Goal: Navigation & Orientation: Find specific page/section

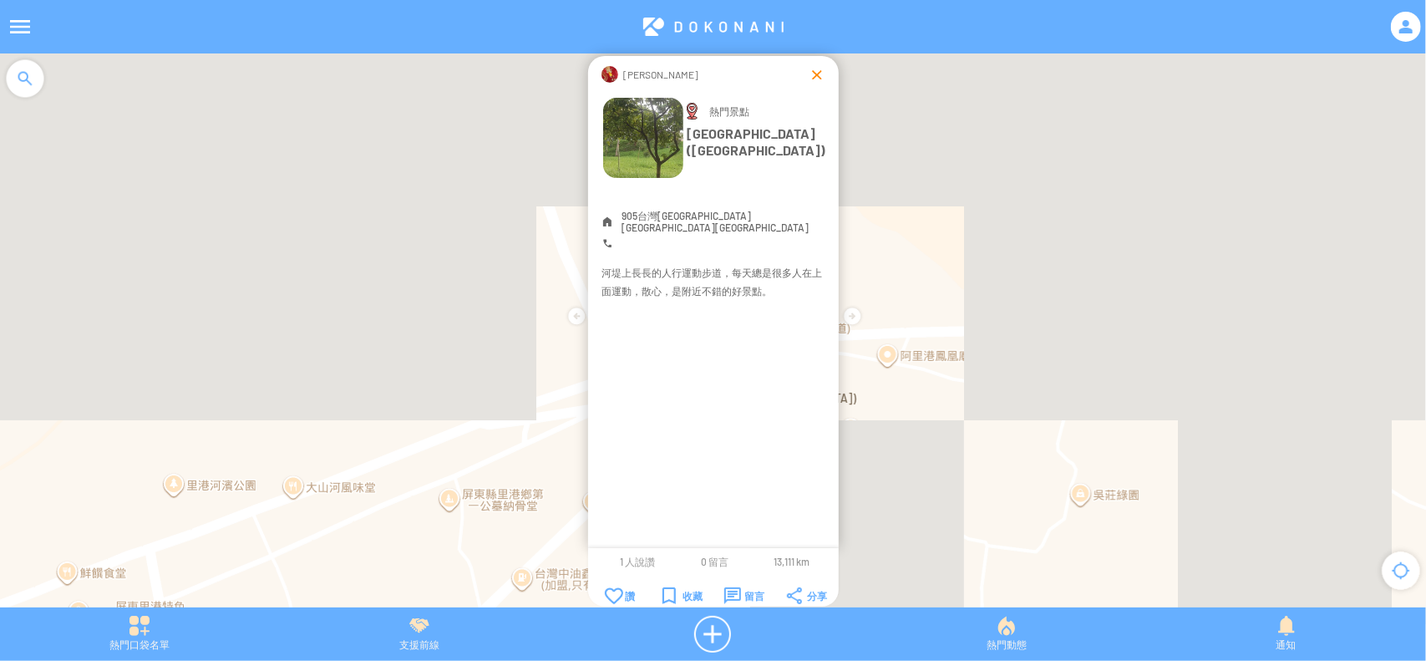
click at [814, 76] on div at bounding box center [817, 74] width 17 height 17
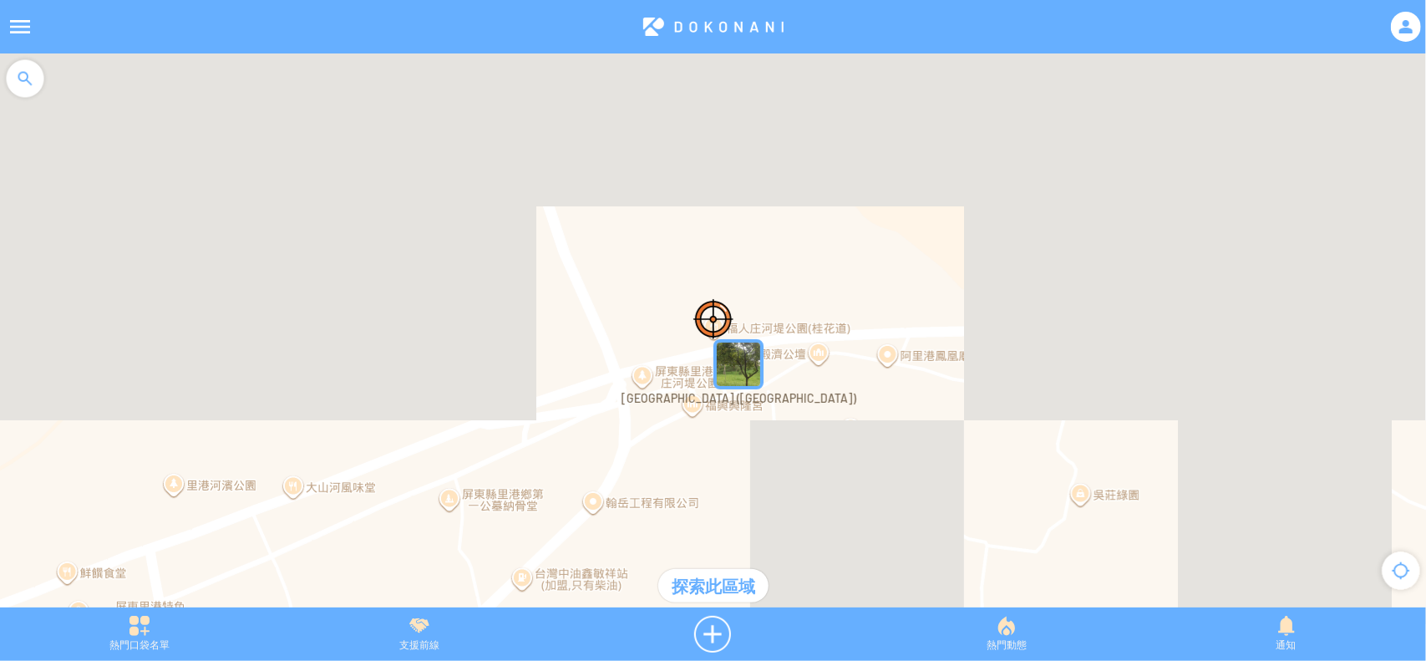
click at [742, 372] on img "福人庄河堤公園 (桂花道)" at bounding box center [739, 364] width 50 height 50
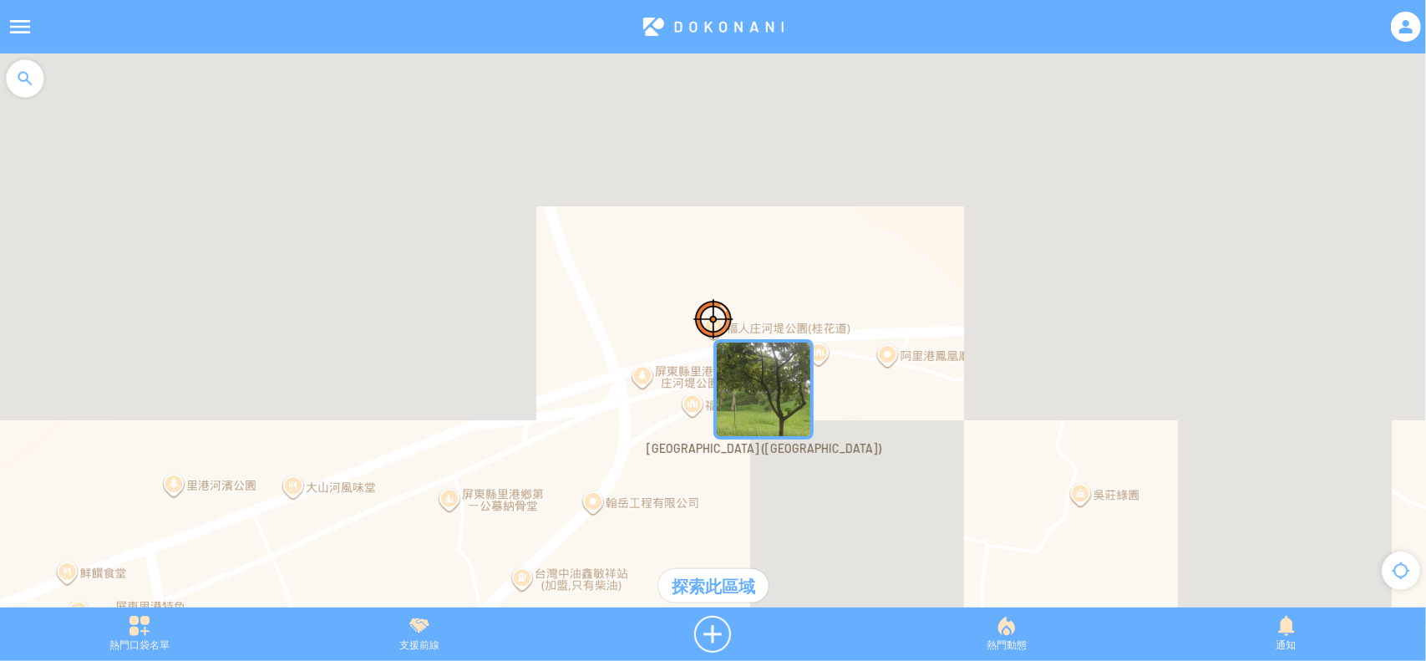
click at [742, 381] on img "福人庄河堤公園 (桂花道)" at bounding box center [764, 389] width 100 height 100
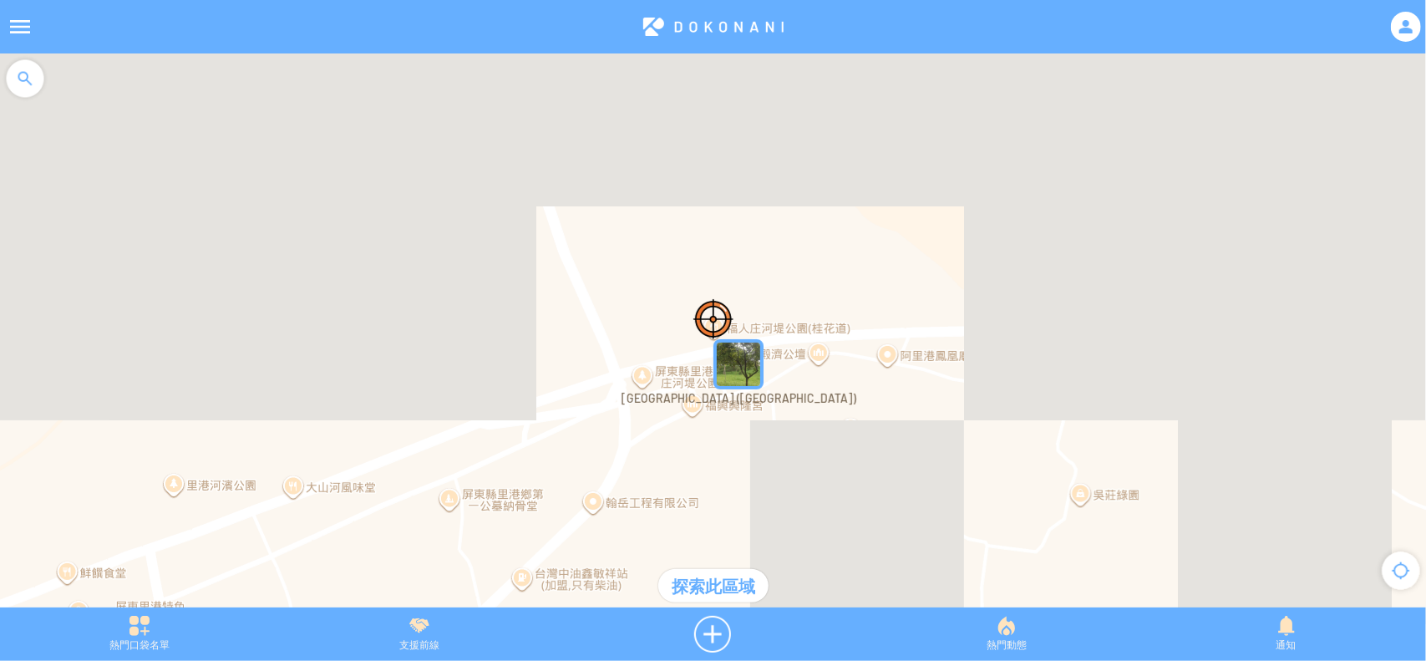
click at [742, 381] on img "福人庄河堤公園 (桂花道)" at bounding box center [739, 364] width 50 height 50
click at [0, 0] on div "[PERSON_NAME] [GEOGRAPHIC_DATA] ([GEOGRAPHIC_DATA]) 新增照片" at bounding box center [0, 0] width 0 height 0
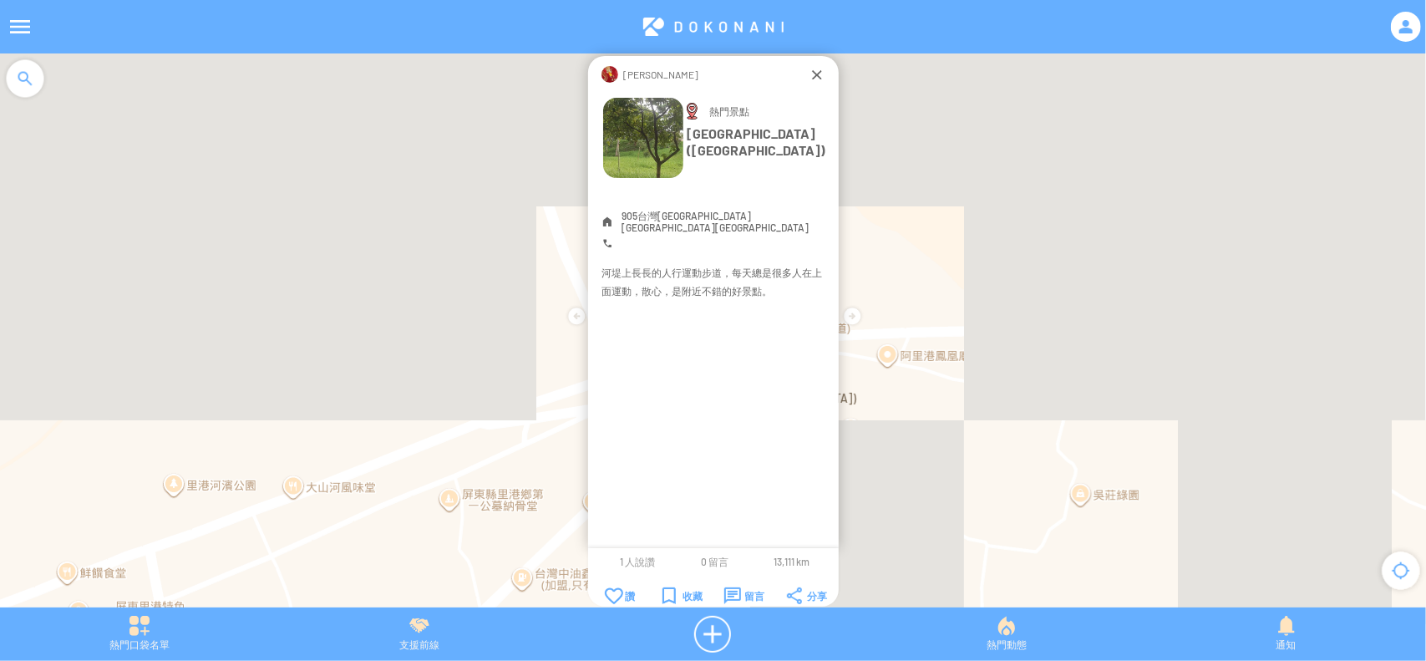
click at [751, 367] on div "[PERSON_NAME] [GEOGRAPHIC_DATA] ([GEOGRAPHIC_DATA]) 新增照片" at bounding box center [713, 302] width 251 height 492
click at [805, 65] on div "[PERSON_NAME]" at bounding box center [713, 73] width 251 height 35
click at [812, 73] on div at bounding box center [817, 74] width 17 height 17
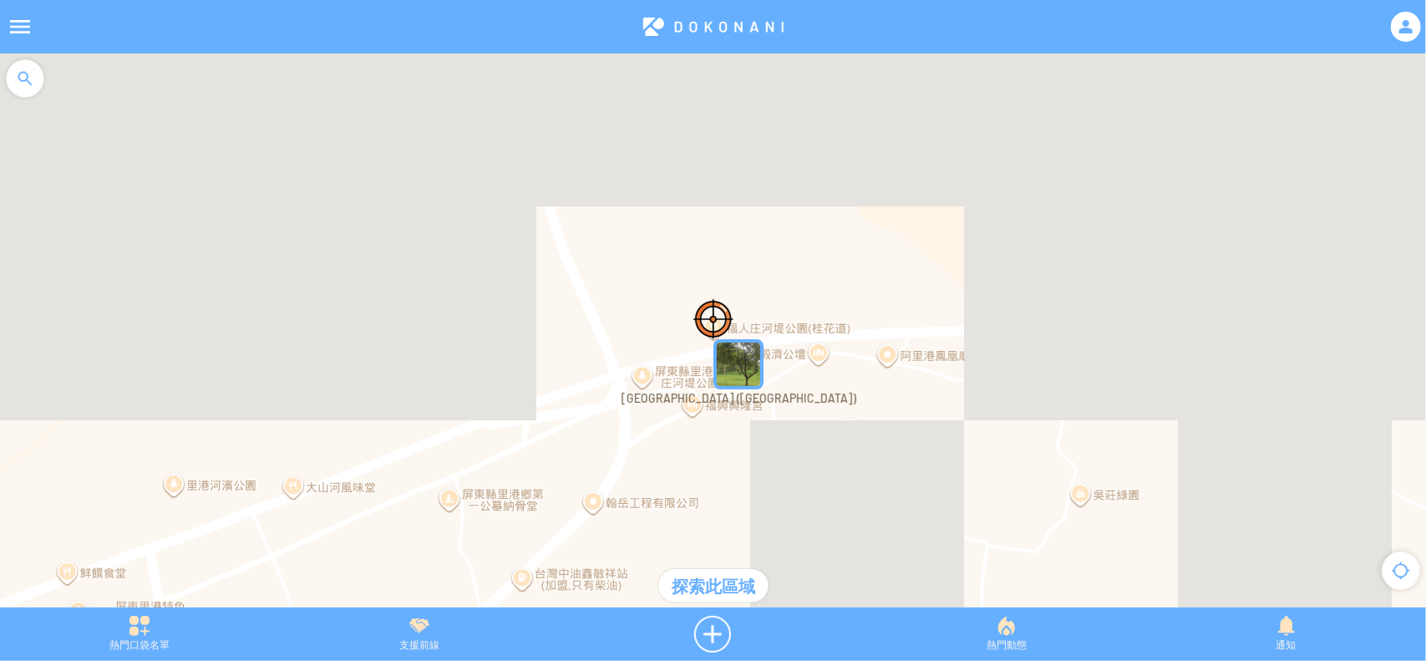
click at [871, 432] on div at bounding box center [713, 338] width 1426 height 571
click at [859, 434] on div at bounding box center [713, 338] width 1426 height 571
click at [826, 419] on div at bounding box center [713, 338] width 1426 height 571
click at [846, 434] on div at bounding box center [713, 338] width 1426 height 571
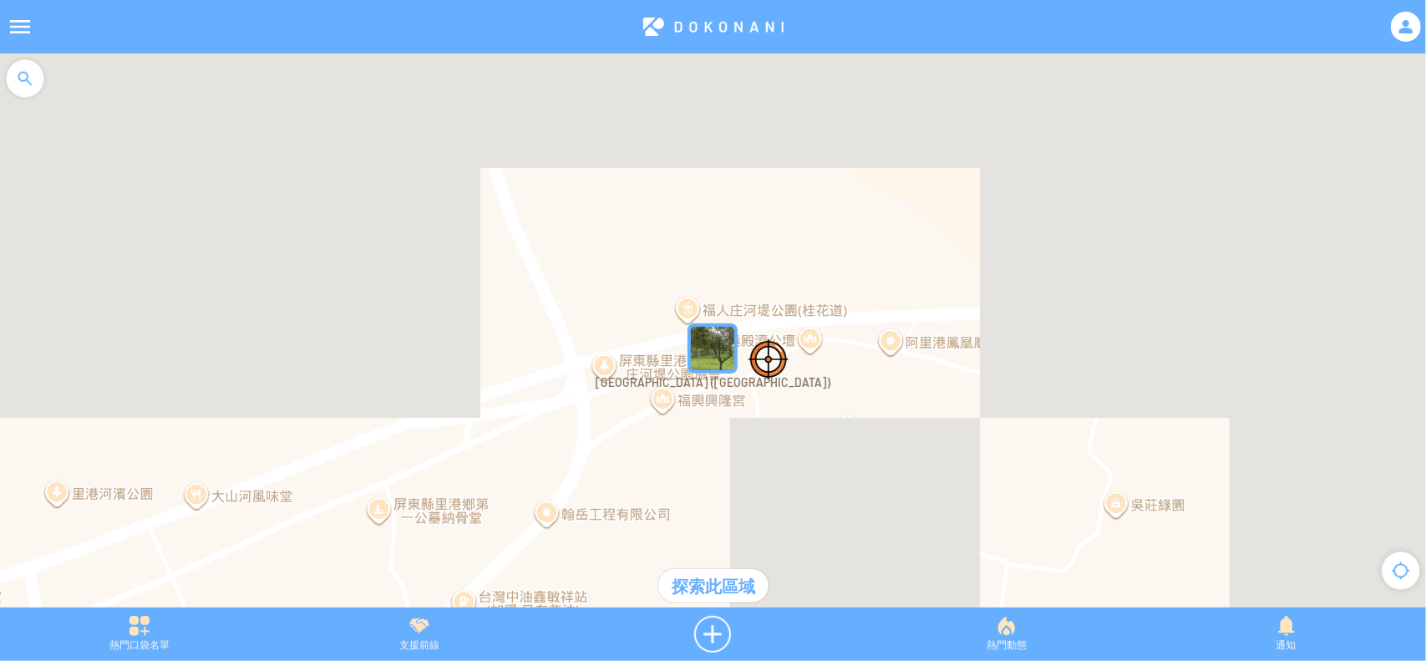
click at [846, 434] on div at bounding box center [713, 338] width 1426 height 571
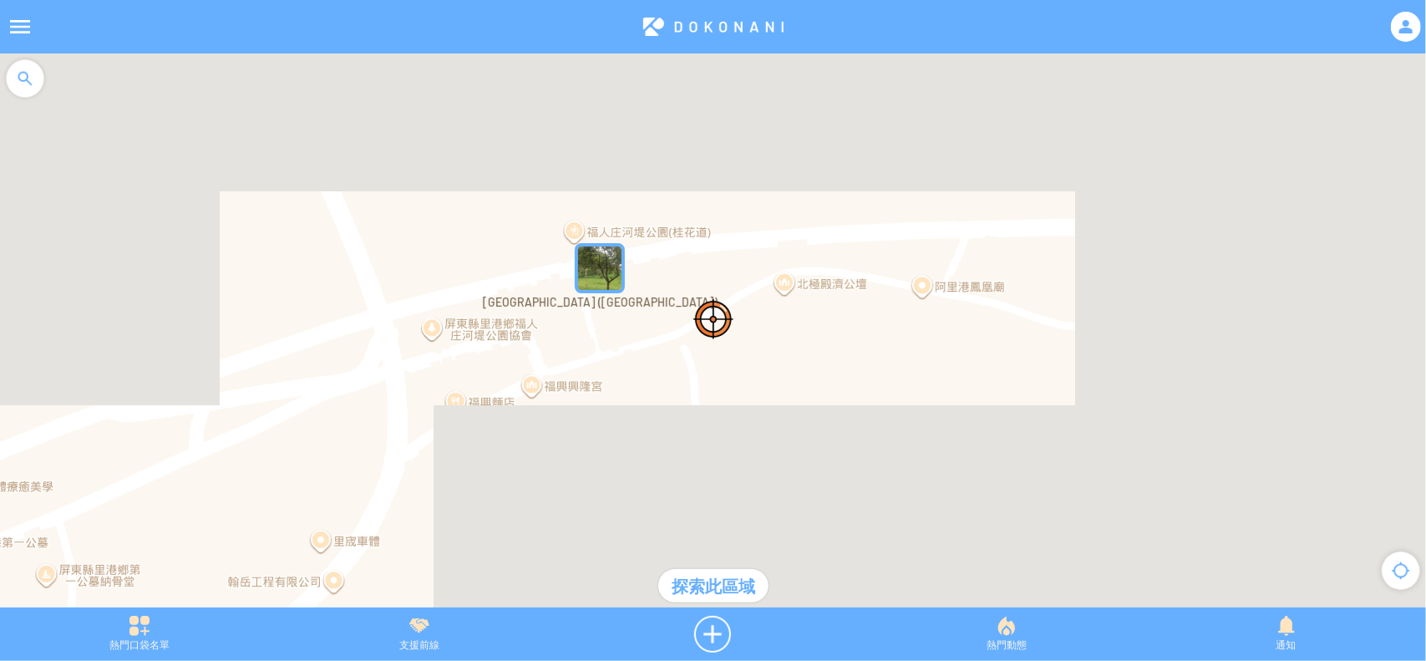
click at [847, 434] on div at bounding box center [713, 338] width 1426 height 571
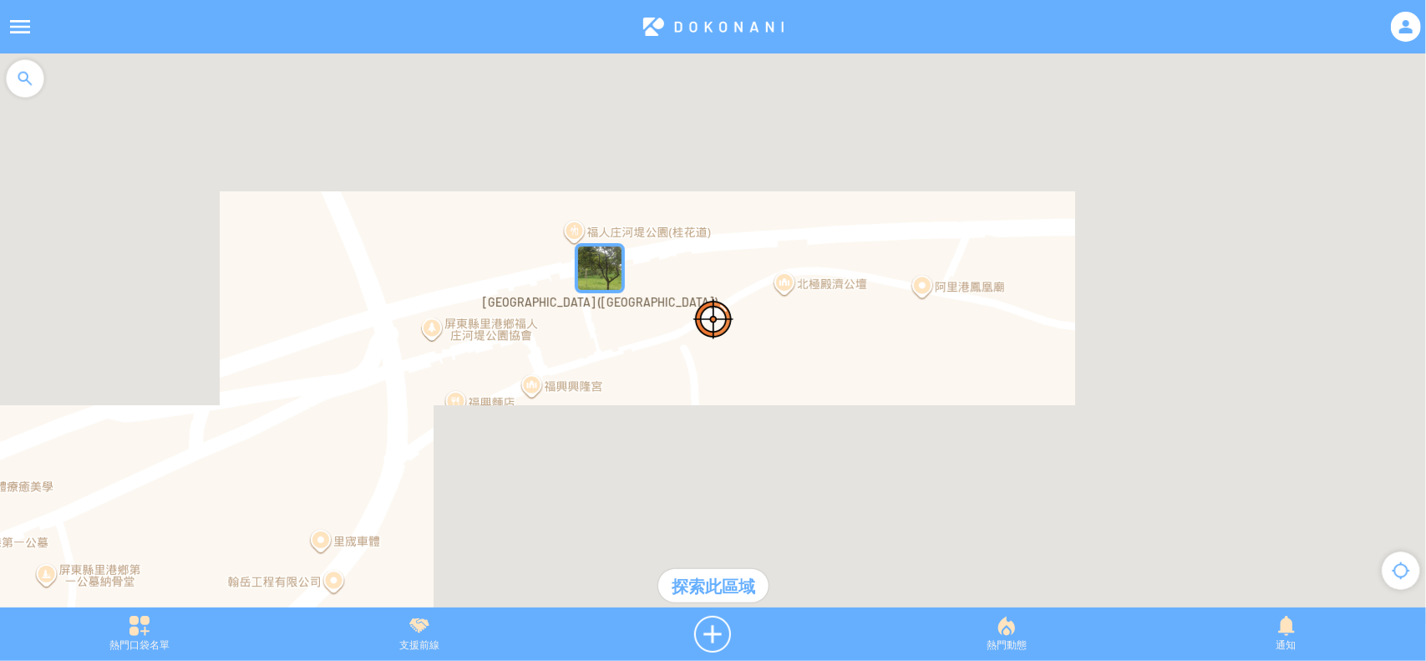
click at [707, 310] on img at bounding box center [713, 319] width 40 height 40
click at [714, 310] on img at bounding box center [713, 319] width 40 height 40
click at [715, 310] on img at bounding box center [713, 319] width 40 height 40
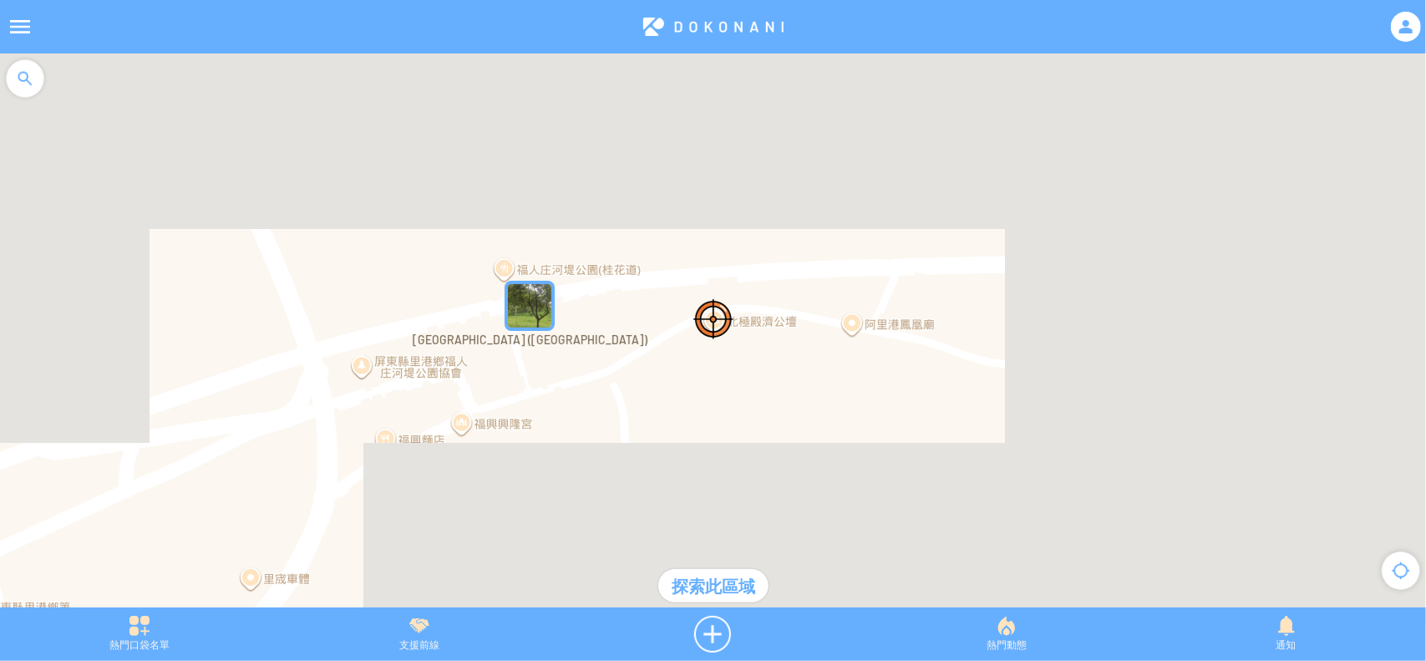
drag, startPoint x: 715, startPoint y: 310, endPoint x: 638, endPoint y: 353, distance: 88.3
click at [638, 353] on div at bounding box center [713, 338] width 1426 height 571
click at [720, 324] on img at bounding box center [713, 319] width 40 height 40
click at [719, 317] on img at bounding box center [713, 319] width 40 height 40
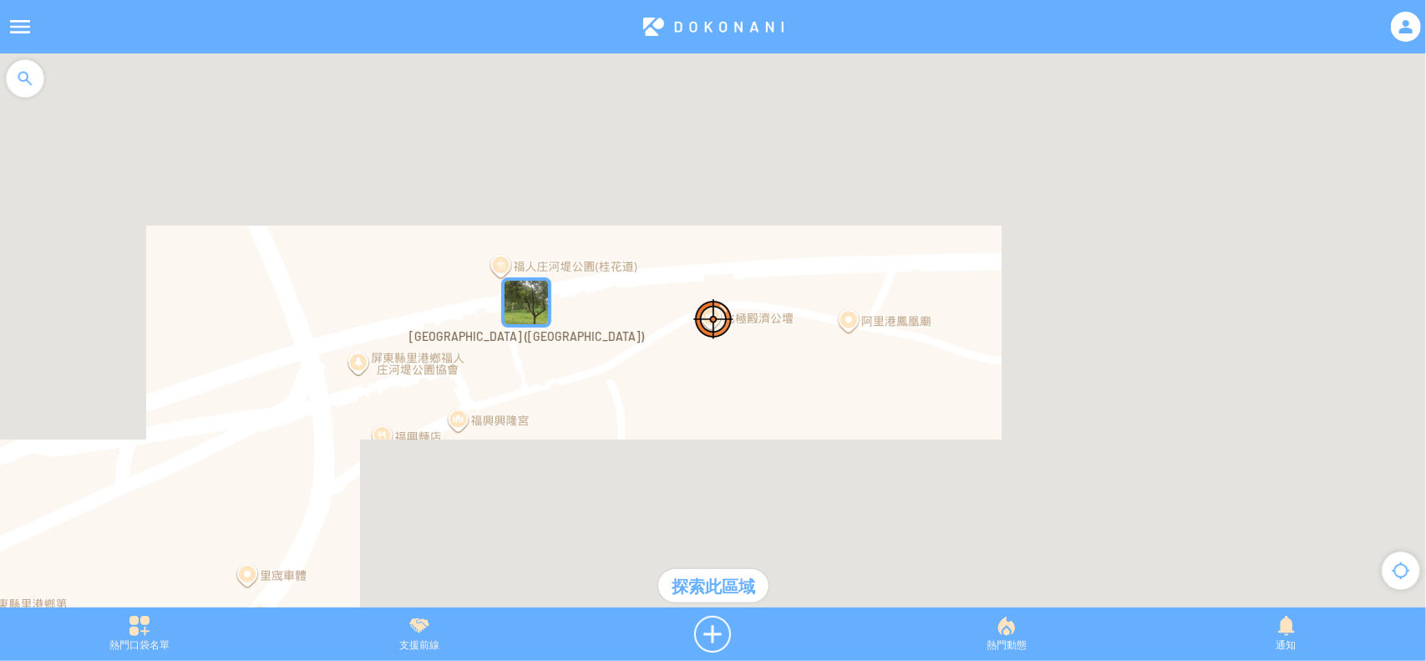
click at [714, 312] on img at bounding box center [713, 319] width 40 height 40
click at [710, 310] on img at bounding box center [713, 319] width 40 height 40
click at [710, 309] on img at bounding box center [713, 319] width 40 height 40
click at [765, 316] on div at bounding box center [713, 338] width 1426 height 571
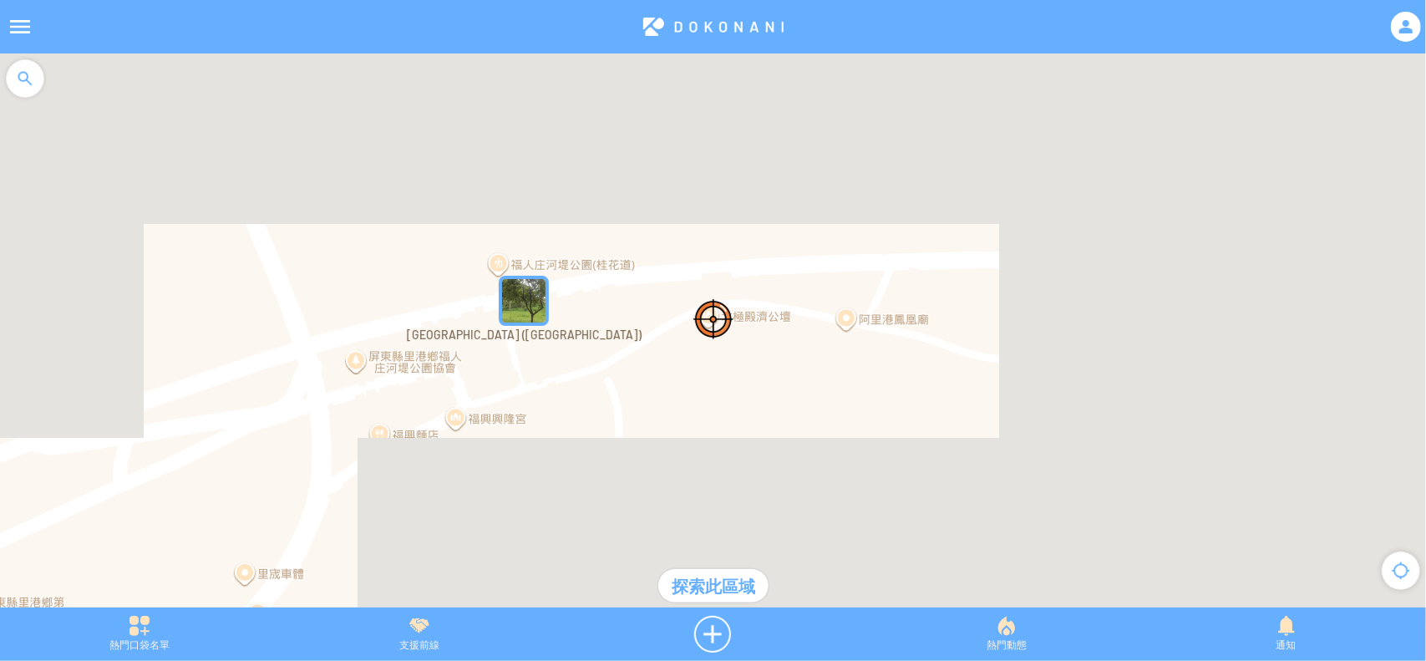
click at [769, 322] on div at bounding box center [713, 338] width 1426 height 571
click at [715, 585] on div "探索此區域" at bounding box center [713, 585] width 110 height 33
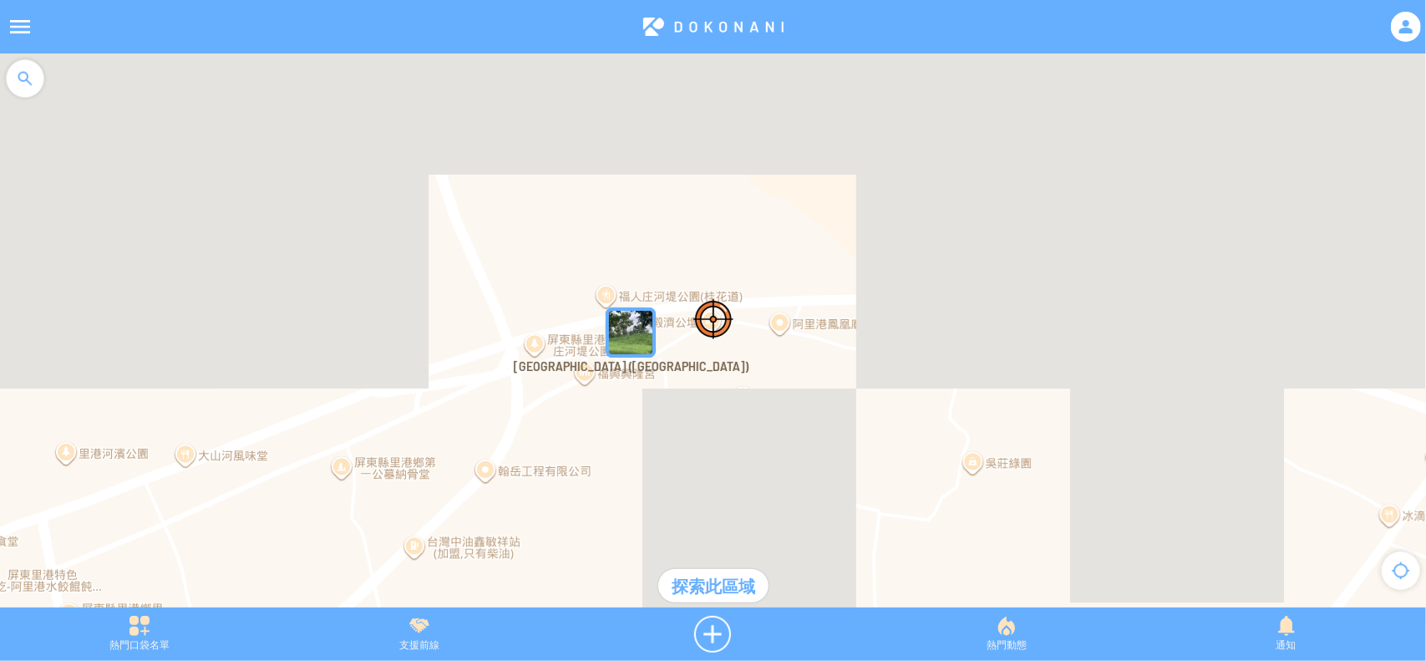
click at [717, 317] on img at bounding box center [713, 319] width 40 height 40
click at [719, 312] on img at bounding box center [713, 319] width 40 height 40
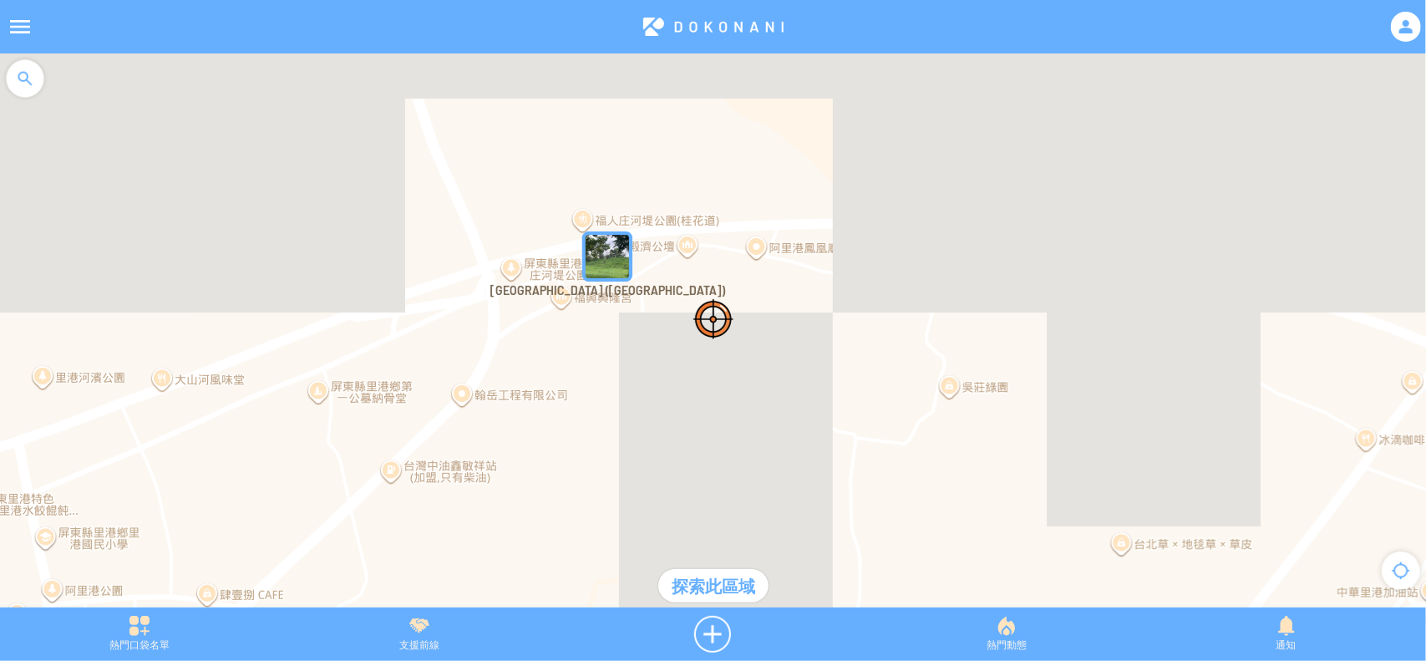
drag, startPoint x: 719, startPoint y: 312, endPoint x: 697, endPoint y: 236, distance: 79.1
click at [697, 236] on div at bounding box center [713, 338] width 1426 height 571
click at [733, 584] on div "探索此區域" at bounding box center [713, 585] width 110 height 33
